Goal: Register for event/course

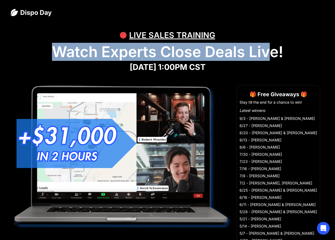
drag, startPoint x: 53, startPoint y: 53, endPoint x: 274, endPoint y: 53, distance: 221.0
click at [274, 53] on h1 "Watch Experts Close Deals Live!" at bounding box center [168, 52] width 314 height 18
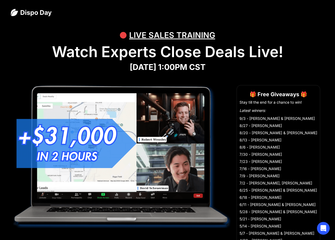
click at [275, 53] on h1 "Watch Experts Close Deals Live!" at bounding box center [168, 52] width 314 height 18
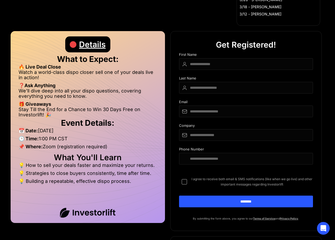
scroll to position [239, 0]
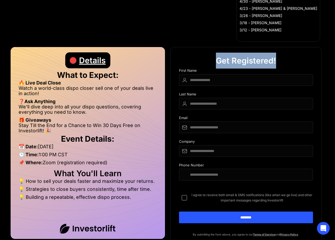
drag, startPoint x: 231, startPoint y: 58, endPoint x: 283, endPoint y: 58, distance: 52.5
click at [283, 58] on aside "Get Registered! ✅ | Registering for todays ongoing Dispo Day! First Name Last N…" at bounding box center [246, 147] width 152 height 200
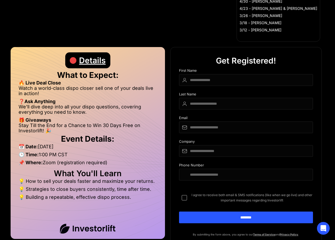
click at [283, 58] on aside "Get Registered! ✅ | Registering for todays ongoing Dispo Day! First Name Last N…" at bounding box center [246, 147] width 152 height 200
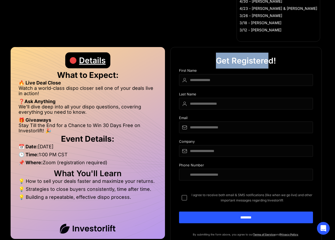
drag, startPoint x: 211, startPoint y: 60, endPoint x: 272, endPoint y: 62, distance: 60.3
click at [267, 60] on aside "Get Registered! ✅ | Registering for todays ongoing Dispo Day! First Name Last N…" at bounding box center [246, 147] width 152 height 200
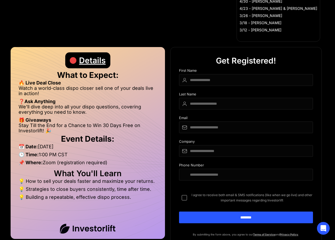
click at [272, 62] on div "Get Registered!" at bounding box center [246, 61] width 60 height 16
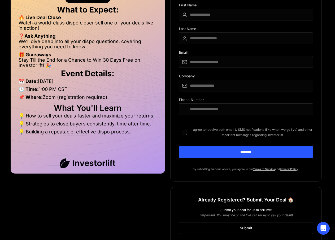
scroll to position [371, 0]
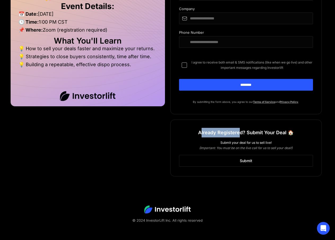
drag, startPoint x: 202, startPoint y: 133, endPoint x: 238, endPoint y: 133, distance: 35.8
click at [238, 133] on h1 "Already Registered? Submit Your Deal 🏠" at bounding box center [246, 133] width 96 height 10
click at [252, 132] on h1 "Already Registered? Submit Your Deal 🏠" at bounding box center [246, 133] width 96 height 10
click at [259, 159] on link "Submit" at bounding box center [246, 161] width 134 height 12
